Goal: Check status: Check status

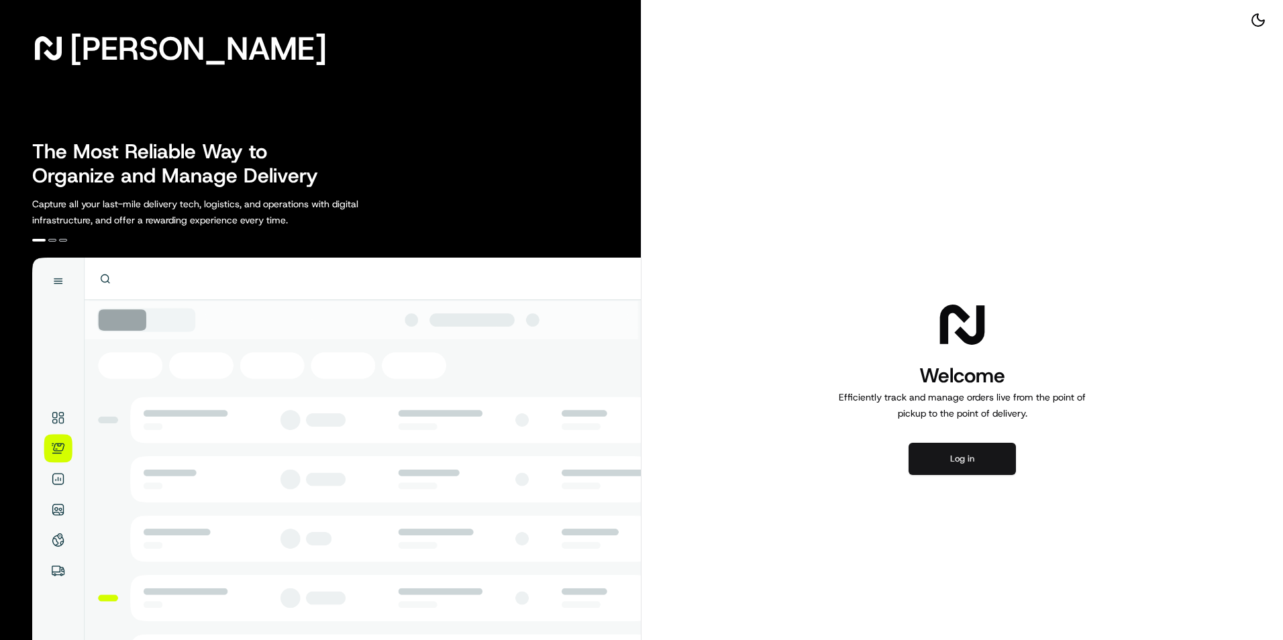
click at [945, 453] on button "Log in" at bounding box center [961, 459] width 107 height 32
